Goal: Book appointment/travel/reservation

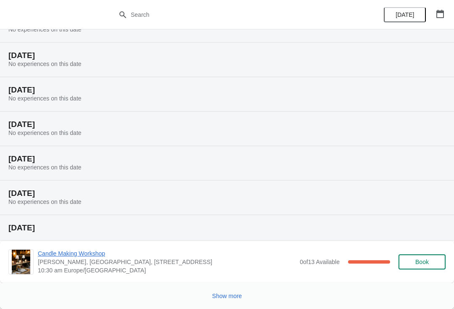
scroll to position [154, 0]
click at [230, 301] on button "Show more" at bounding box center [227, 295] width 37 height 15
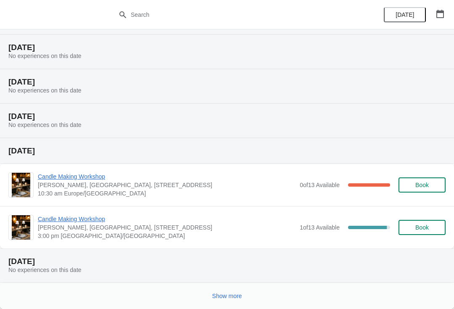
scroll to position [506, 0]
click at [232, 297] on span "Show more" at bounding box center [227, 296] width 30 height 7
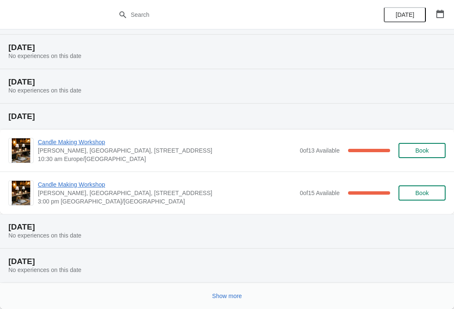
scroll to position [858, 0]
click at [229, 295] on span "Show more" at bounding box center [227, 296] width 30 height 7
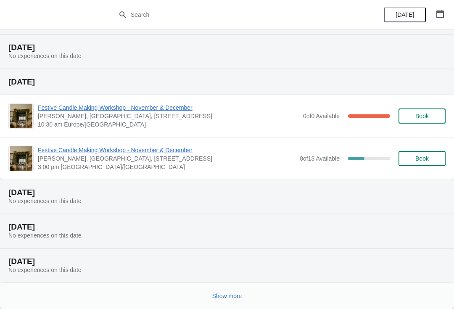
scroll to position [1210, 0]
click at [235, 295] on span "Show more" at bounding box center [227, 296] width 30 height 7
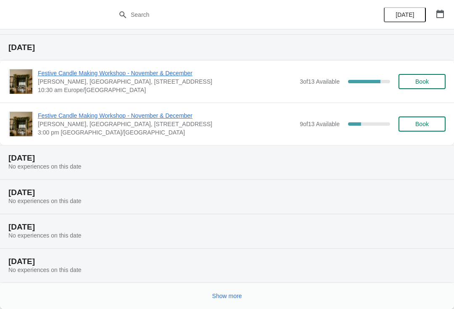
scroll to position [1596, 0]
click at [189, 118] on span "Festive Candle Making Workshop - November & December" at bounding box center [167, 115] width 258 height 8
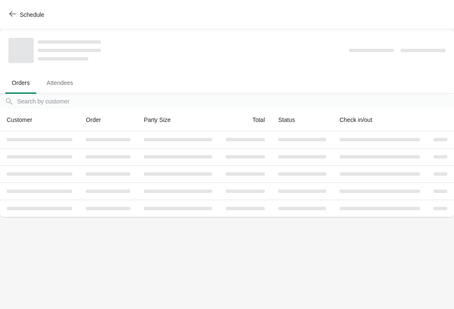
scroll to position [0, 0]
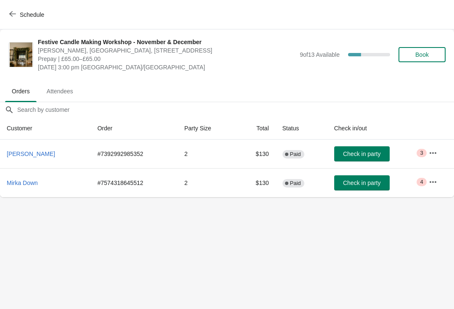
click at [146, 63] on span "[DATE] 3:00 pm [GEOGRAPHIC_DATA]/[GEOGRAPHIC_DATA]" at bounding box center [167, 67] width 258 height 8
click at [91, 58] on span "Prepay | £65.00–£65.00" at bounding box center [167, 59] width 258 height 8
click at [83, 39] on span "Festive Candle Making Workshop - November & December" at bounding box center [167, 42] width 258 height 8
click at [74, 44] on span "Festive Candle Making Workshop - November & December" at bounding box center [167, 42] width 258 height 8
click at [29, 15] on span "Schedule" at bounding box center [32, 14] width 24 height 7
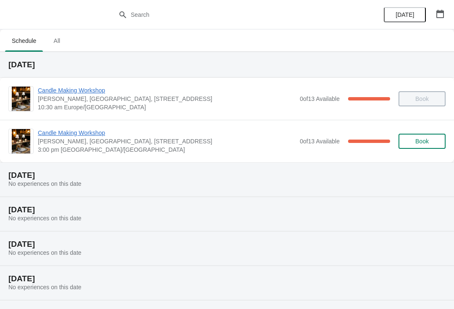
click at [439, 20] on button "button" at bounding box center [440, 13] width 15 height 15
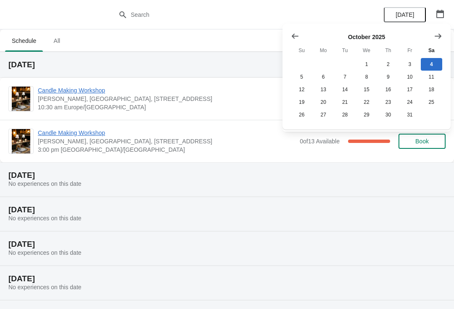
click at [436, 41] on button "Show next month, November 2025" at bounding box center [438, 36] width 15 height 15
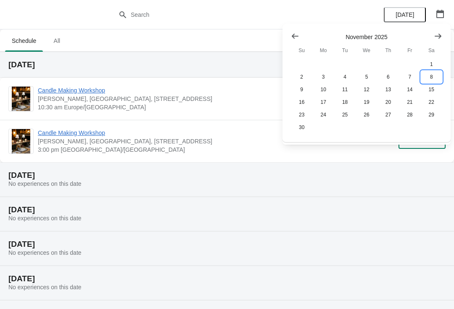
click at [431, 77] on button "8" at bounding box center [431, 77] width 21 height 13
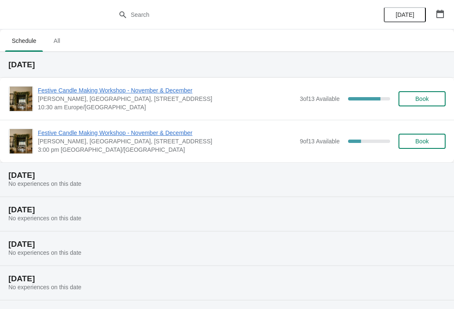
click at [443, 18] on button "button" at bounding box center [440, 13] width 15 height 15
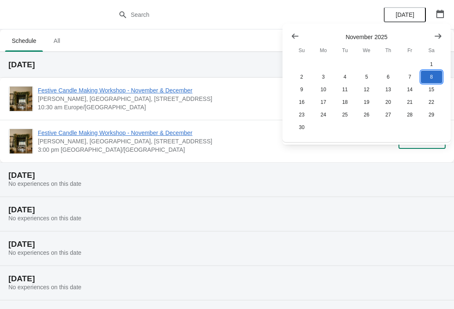
click at [429, 79] on button "8" at bounding box center [431, 77] width 21 height 13
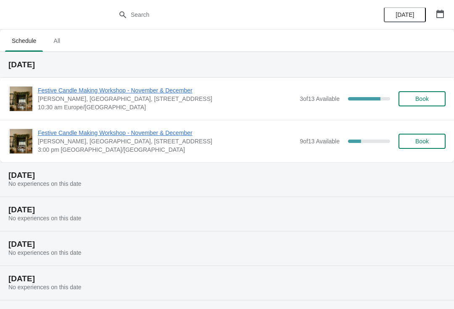
click at [169, 134] on span "Festive Candle Making Workshop - November & December" at bounding box center [167, 133] width 258 height 8
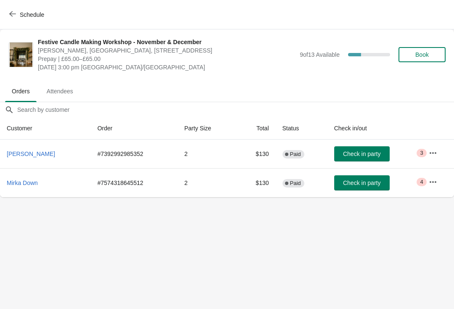
click at [17, 13] on span "Schedule" at bounding box center [27, 15] width 33 height 8
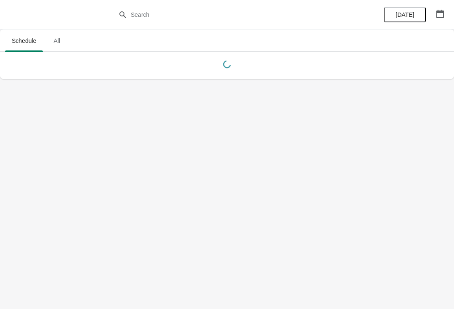
click at [438, 15] on icon "button" at bounding box center [440, 14] width 8 height 8
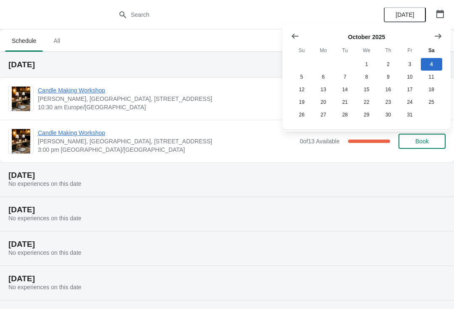
click at [434, 37] on icon "Show next month, November 2025" at bounding box center [438, 36] width 8 height 8
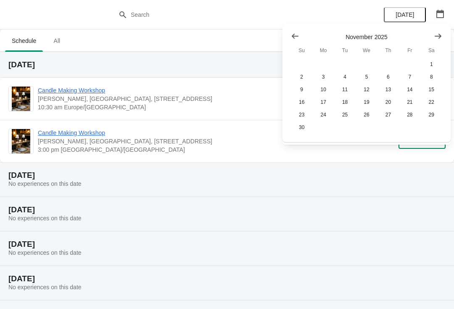
click at [435, 36] on icon "Show next month, December 2025" at bounding box center [438, 36] width 8 height 8
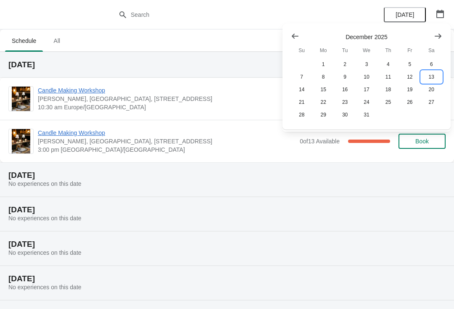
click at [433, 77] on button "13" at bounding box center [431, 77] width 21 height 13
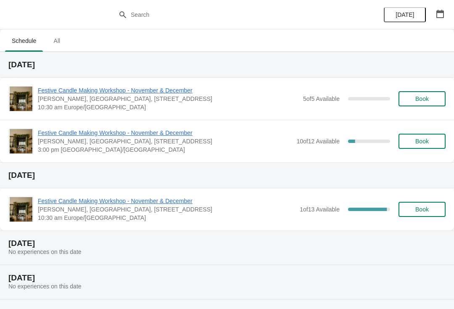
click at [436, 20] on button "button" at bounding box center [440, 13] width 15 height 15
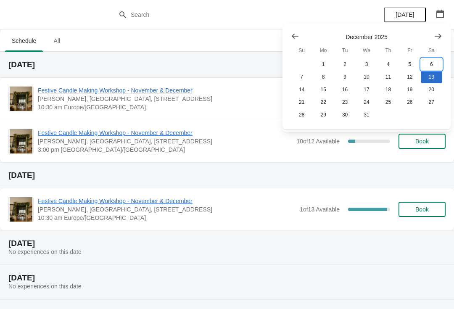
click at [429, 66] on button "6" at bounding box center [431, 64] width 21 height 13
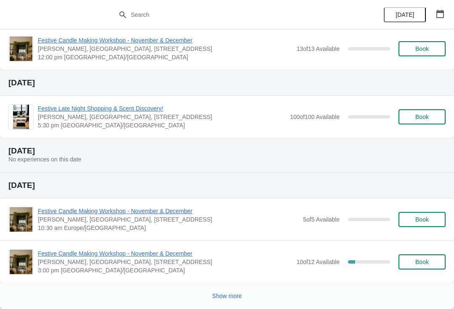
scroll to position [188, 0]
click at [436, 16] on icon "button" at bounding box center [440, 14] width 8 height 8
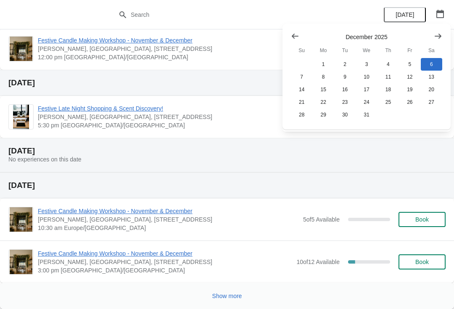
click at [293, 36] on icon "Show previous month, November 2025" at bounding box center [295, 36] width 7 height 5
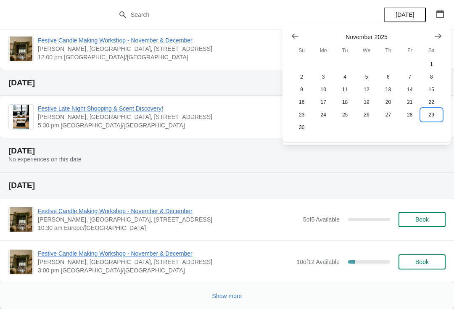
click at [429, 114] on button "29" at bounding box center [431, 114] width 21 height 13
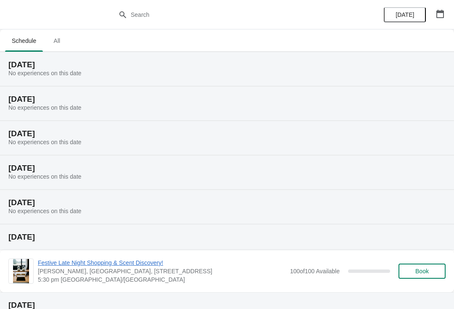
scroll to position [0, 0]
click at [439, 18] on icon "button" at bounding box center [440, 14] width 8 height 8
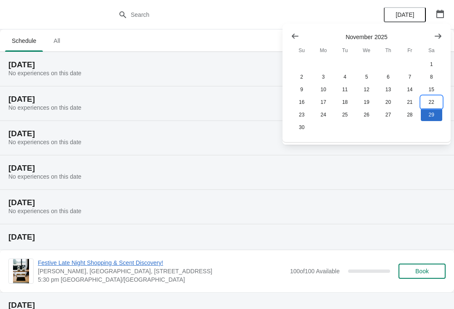
click at [428, 103] on button "22" at bounding box center [431, 102] width 21 height 13
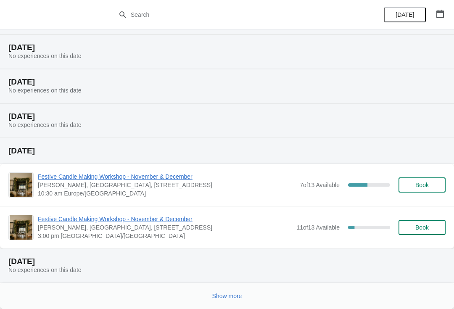
scroll to position [121, 0]
click at [439, 14] on icon "button" at bounding box center [440, 14] width 8 height 8
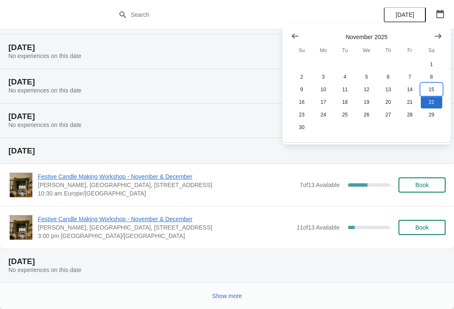
click at [428, 91] on button "15" at bounding box center [431, 89] width 21 height 13
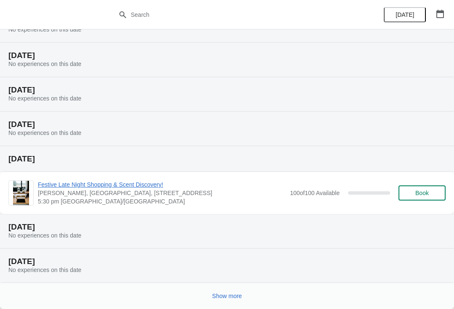
scroll to position [154, 0]
click at [437, 16] on icon "button" at bounding box center [440, 14] width 8 height 8
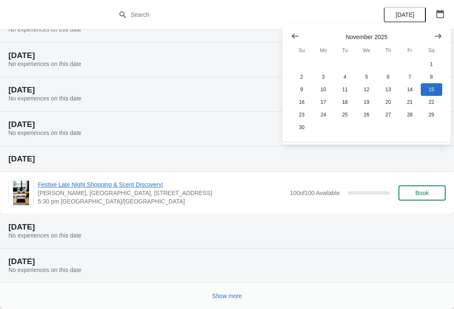
click at [437, 37] on icon "Show next month, December 2025" at bounding box center [438, 36] width 8 height 8
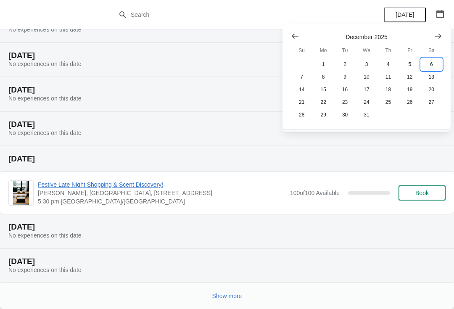
click at [428, 64] on button "6" at bounding box center [431, 64] width 21 height 13
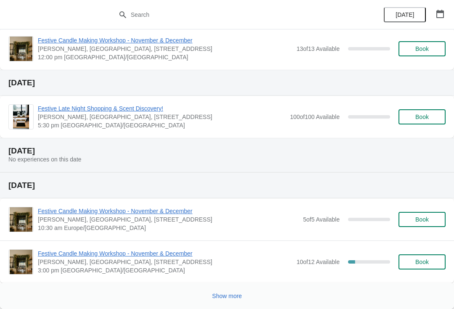
scroll to position [188, 0]
click at [436, 15] on icon "button" at bounding box center [440, 14] width 8 height 8
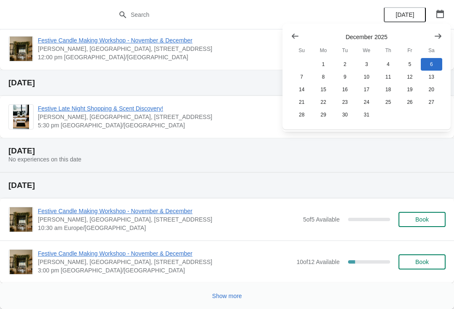
click at [288, 33] on button "Show previous month, November 2025" at bounding box center [295, 36] width 15 height 15
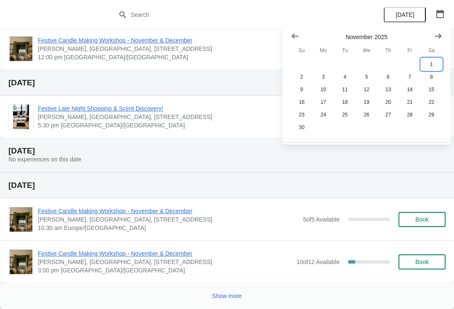
click at [427, 66] on button "1" at bounding box center [431, 64] width 21 height 13
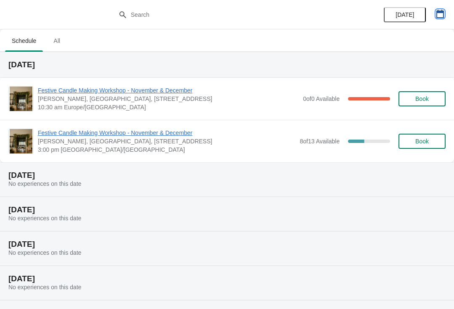
click at [447, 16] on button "button" at bounding box center [440, 13] width 15 height 15
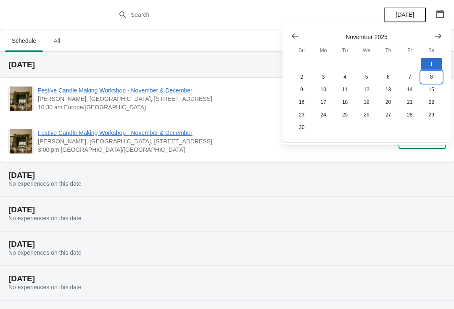
click at [431, 79] on button "8" at bounding box center [431, 77] width 21 height 13
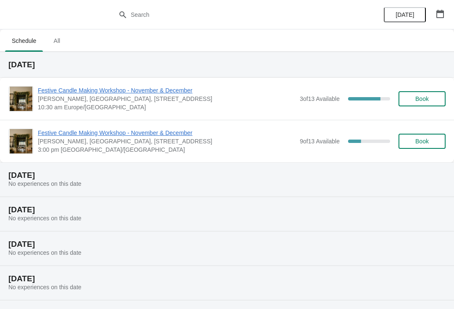
click at [414, 144] on span "Book" at bounding box center [422, 141] width 32 height 7
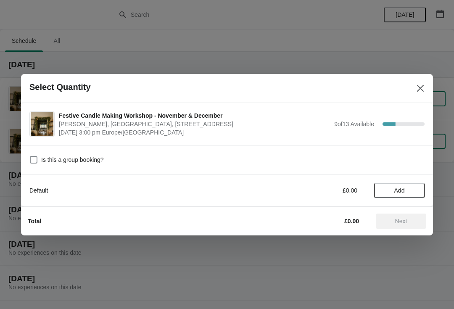
click at [395, 193] on span "Add" at bounding box center [399, 190] width 11 height 7
click at [400, 220] on span "Next" at bounding box center [401, 221] width 12 height 7
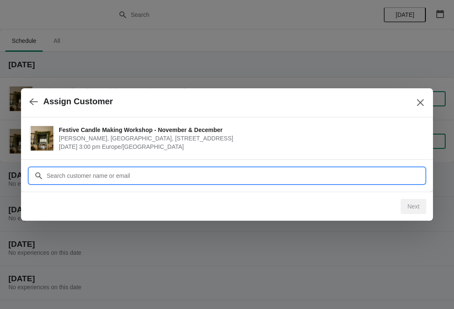
click at [131, 176] on input "Customer" at bounding box center [235, 175] width 378 height 15
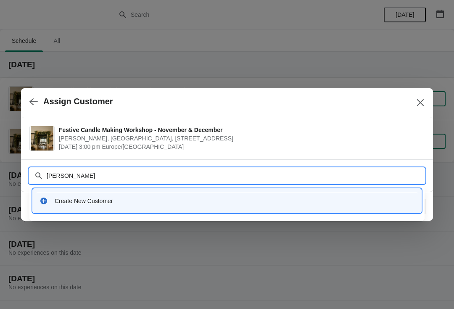
type input "[PERSON_NAME]"
click at [447, 206] on div at bounding box center [227, 154] width 454 height 309
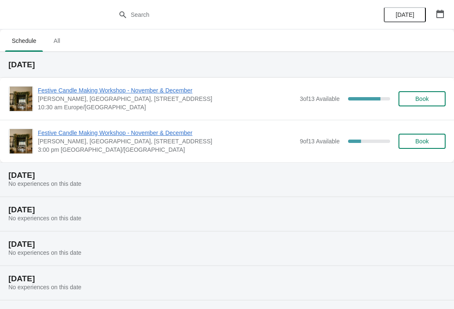
click at [416, 142] on span "Book" at bounding box center [421, 141] width 13 height 7
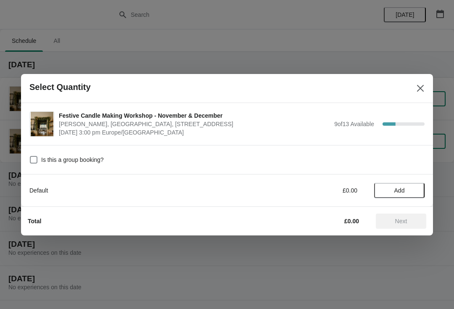
click at [400, 192] on span "Add" at bounding box center [399, 190] width 11 height 7
click at [405, 221] on span "Next" at bounding box center [401, 221] width 12 height 7
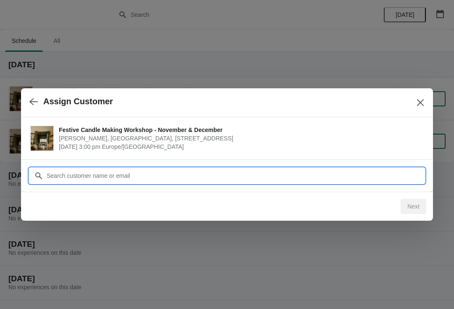
click at [134, 174] on input "Customer" at bounding box center [235, 175] width 378 height 15
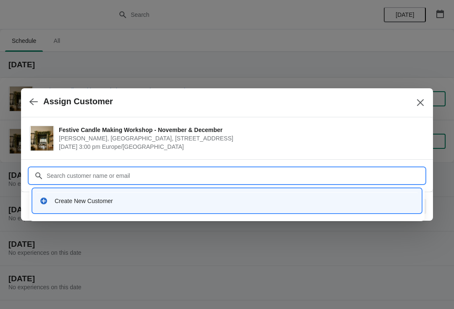
click at [123, 201] on div "Create New Customer" at bounding box center [235, 201] width 360 height 8
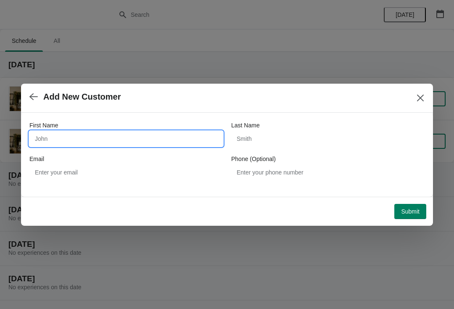
click at [69, 133] on input "First Name" at bounding box center [125, 138] width 193 height 15
type input "[PERSON_NAME]"
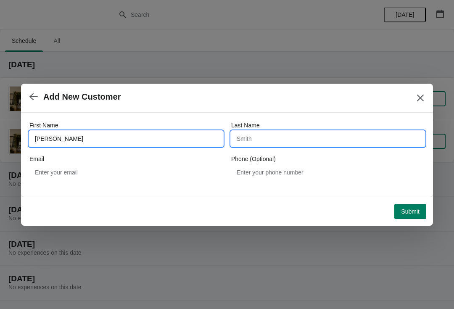
click at [281, 141] on input "Last Name" at bounding box center [327, 138] width 193 height 15
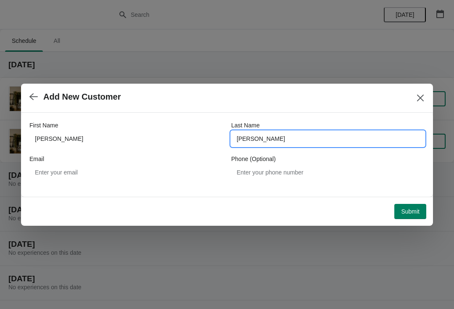
type input "[PERSON_NAME]"
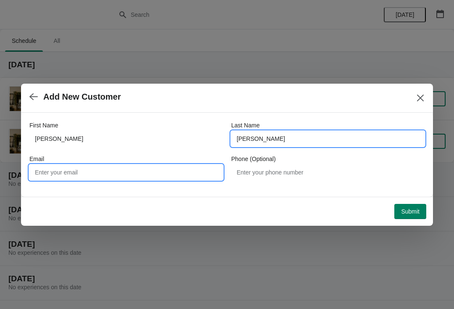
click at [108, 177] on input "Email" at bounding box center [125, 172] width 193 height 15
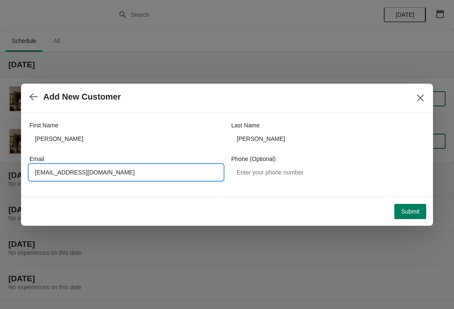
type input "[EMAIL_ADDRESS][DOMAIN_NAME]"
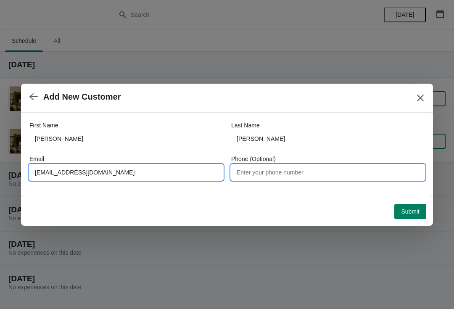
click at [303, 173] on input "Phone (Optional)" at bounding box center [327, 172] width 193 height 15
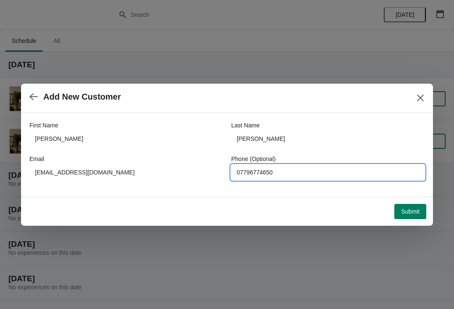
type input "07796774650"
click at [413, 201] on div "Submit" at bounding box center [225, 210] width 402 height 19
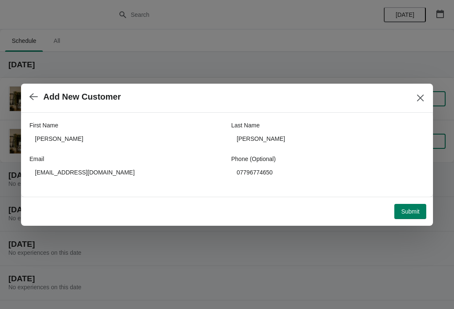
click at [406, 211] on span "Submit" at bounding box center [410, 211] width 19 height 7
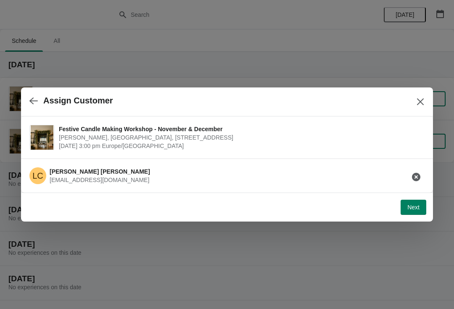
click at [412, 210] on span "Next" at bounding box center [413, 207] width 12 height 7
select select "N/A"
select select "Yes"
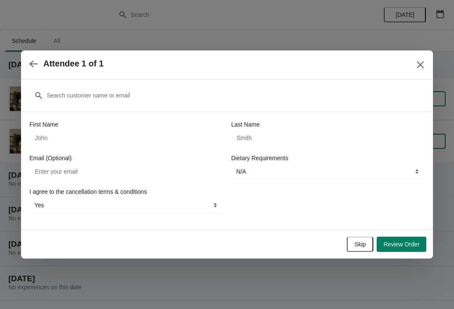
click at [418, 67] on icon "Close" at bounding box center [420, 64] width 7 height 7
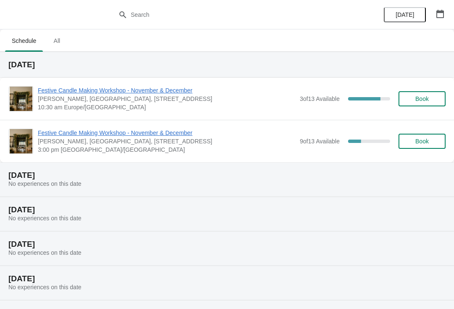
click at [115, 136] on span "Festive Candle Making Workshop - November & December" at bounding box center [167, 133] width 258 height 8
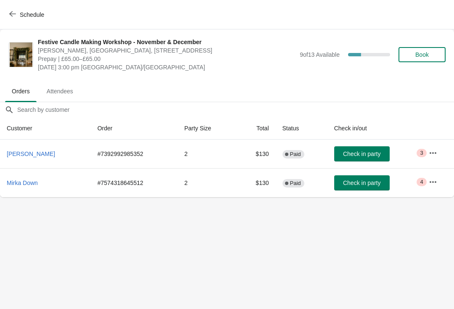
click at [29, 89] on span "Orders" at bounding box center [21, 91] width 32 height 15
click at [33, 13] on span "Schedule" at bounding box center [32, 14] width 24 height 7
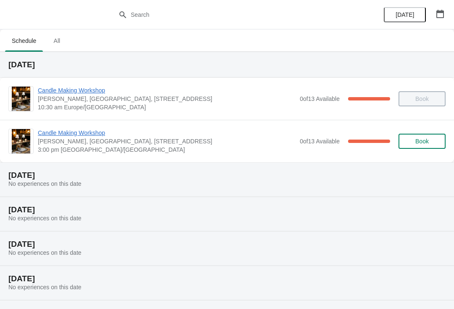
click at [419, 144] on span "Book" at bounding box center [421, 141] width 13 height 7
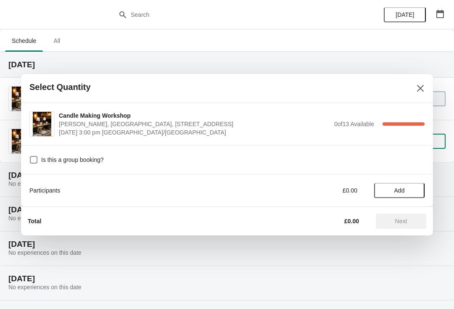
click at [418, 89] on icon "Close" at bounding box center [420, 88] width 8 height 8
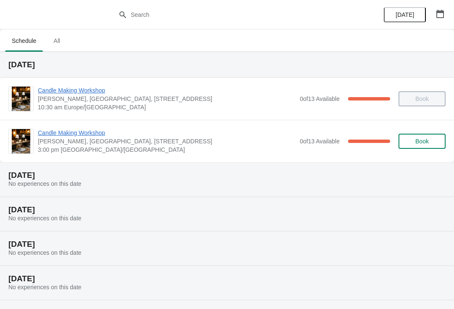
click at [419, 139] on span "Book" at bounding box center [421, 141] width 13 height 7
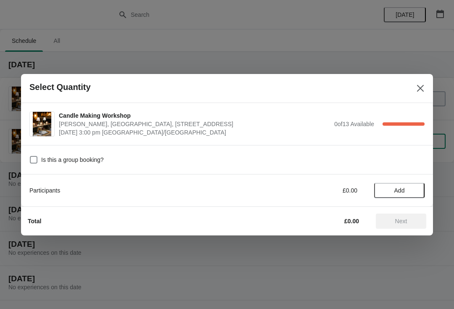
click at [396, 190] on span "Add" at bounding box center [399, 190] width 11 height 7
click at [424, 89] on icon "Close" at bounding box center [420, 88] width 8 height 8
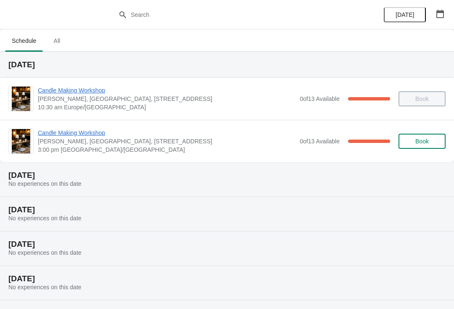
click at [441, 17] on icon "button" at bounding box center [440, 14] width 8 height 8
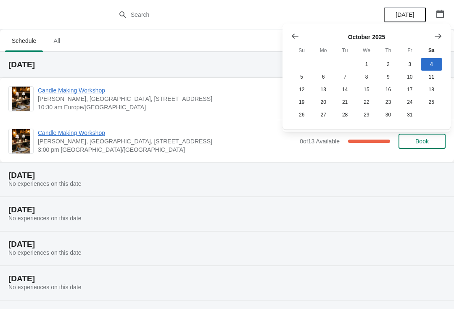
click at [434, 34] on icon "Show next month, November 2025" at bounding box center [438, 36] width 8 height 8
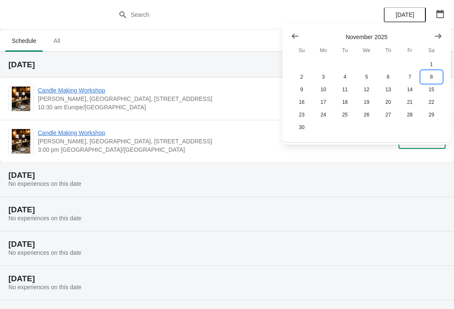
click at [432, 79] on button "8" at bounding box center [431, 77] width 21 height 13
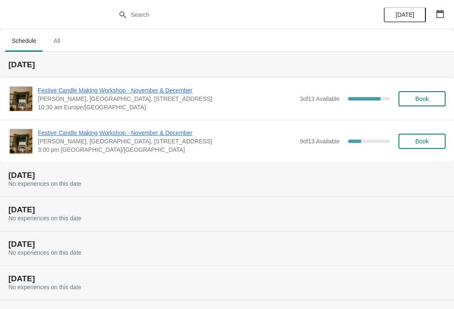
click at [131, 134] on span "Festive Candle Making Workshop - November & December" at bounding box center [167, 133] width 258 height 8
